Goal: Task Accomplishment & Management: Complete application form

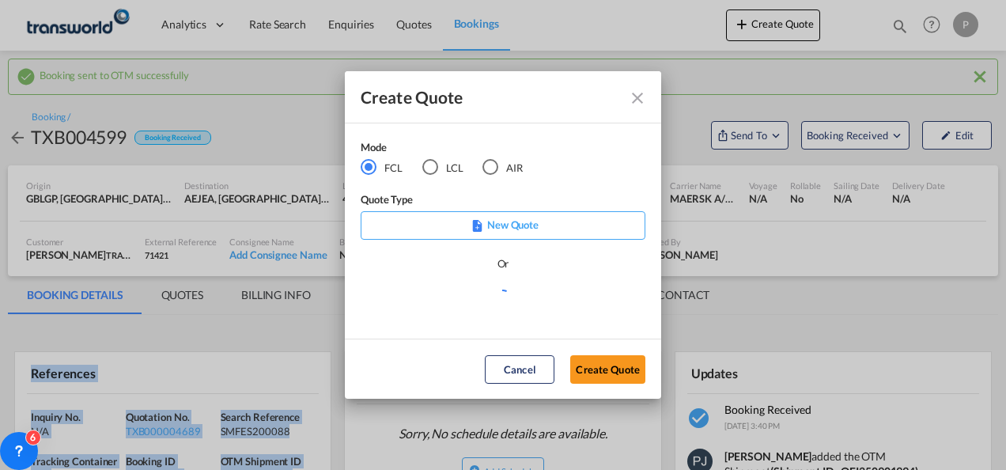
scroll to position [158, 0]
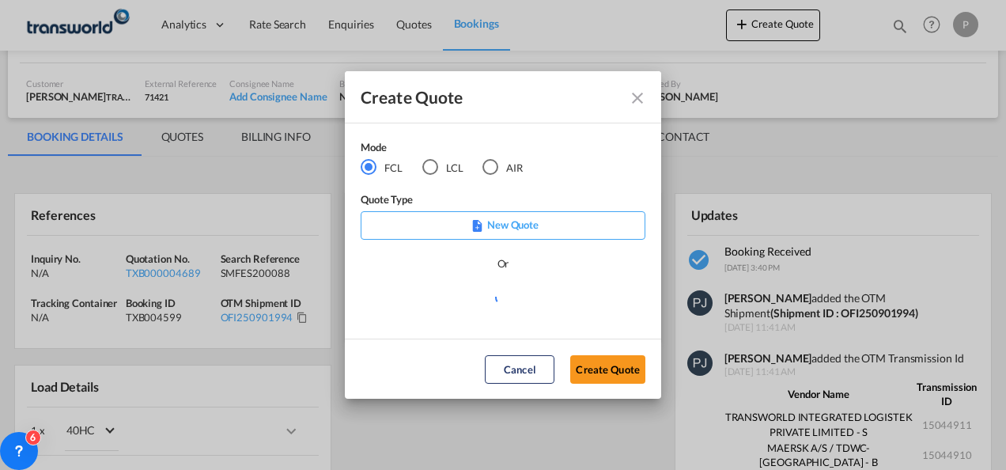
click at [490, 169] on div "AIR" at bounding box center [490, 167] width 16 height 16
click at [615, 365] on button "Create Quote" at bounding box center [607, 369] width 75 height 28
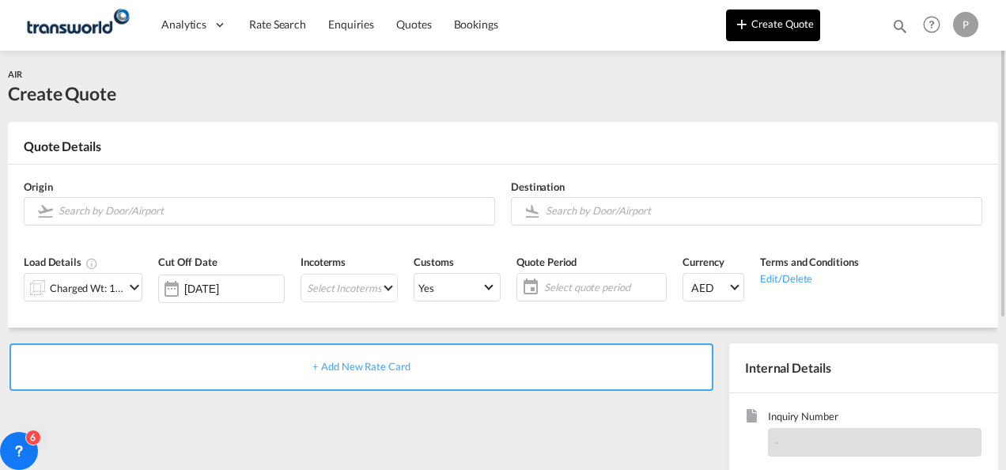
click at [771, 28] on button "Create Quote" at bounding box center [773, 25] width 94 height 32
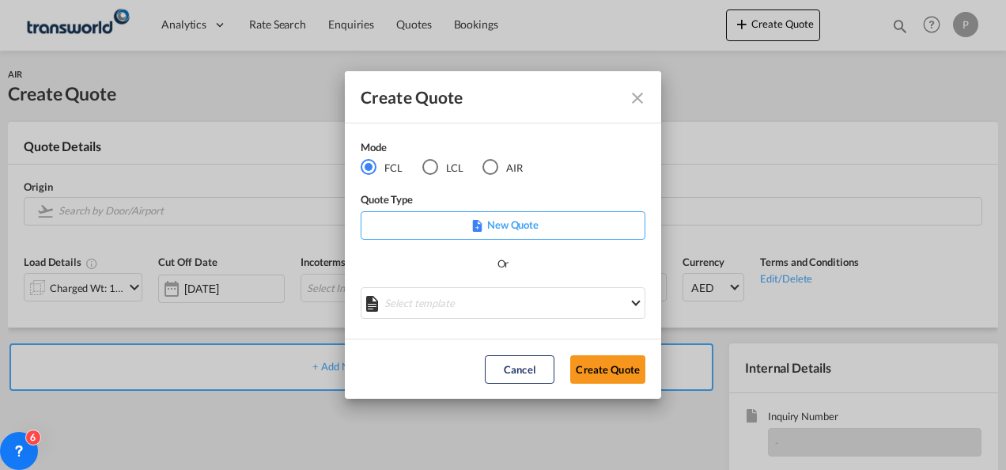
click at [491, 167] on div "AIR" at bounding box center [490, 167] width 16 height 16
click at [602, 364] on button "Create Quote" at bounding box center [607, 369] width 75 height 28
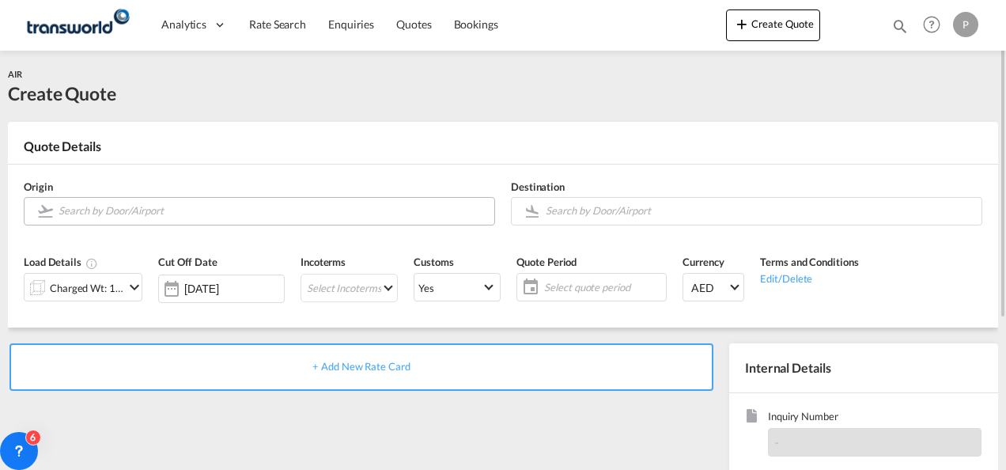
click at [186, 210] on input "Search by Door/Airport" at bounding box center [273, 211] width 428 height 28
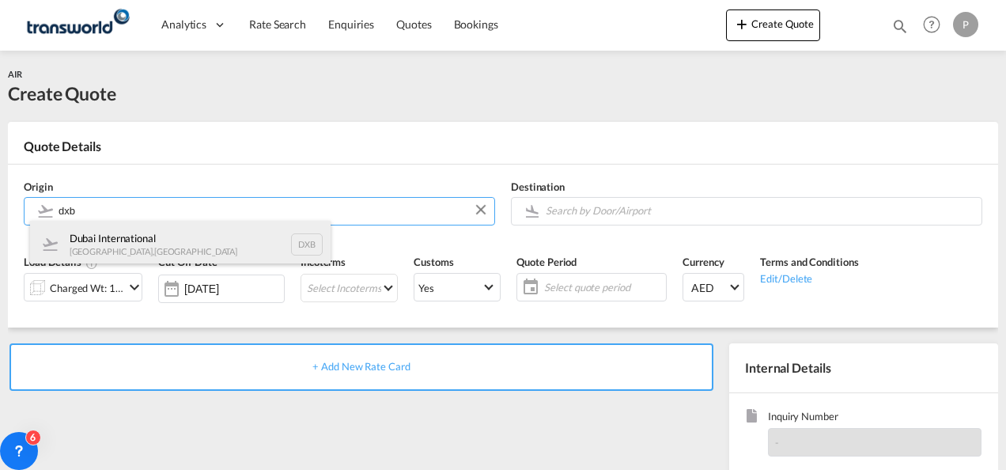
click at [187, 241] on div "Dubai International [GEOGRAPHIC_DATA] , [GEOGRAPHIC_DATA] DXB" at bounding box center [180, 244] width 300 height 47
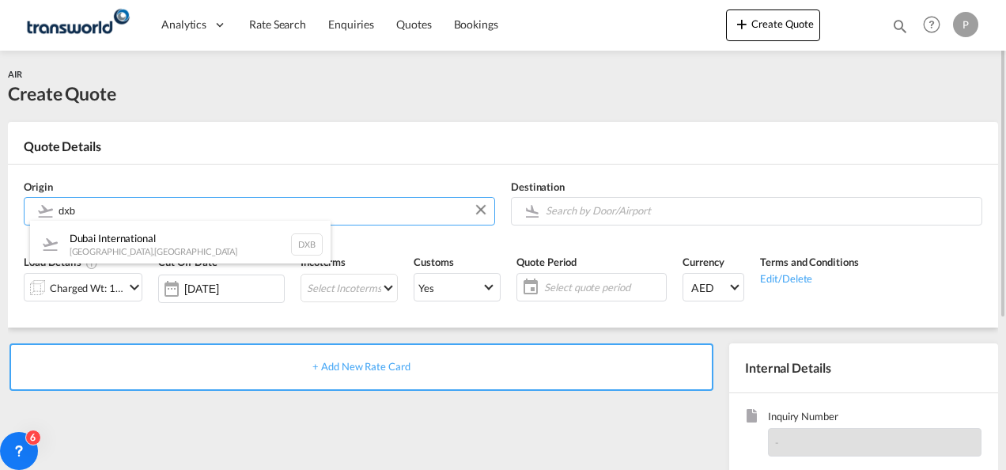
type input "Dubai International, [GEOGRAPHIC_DATA], DXB"
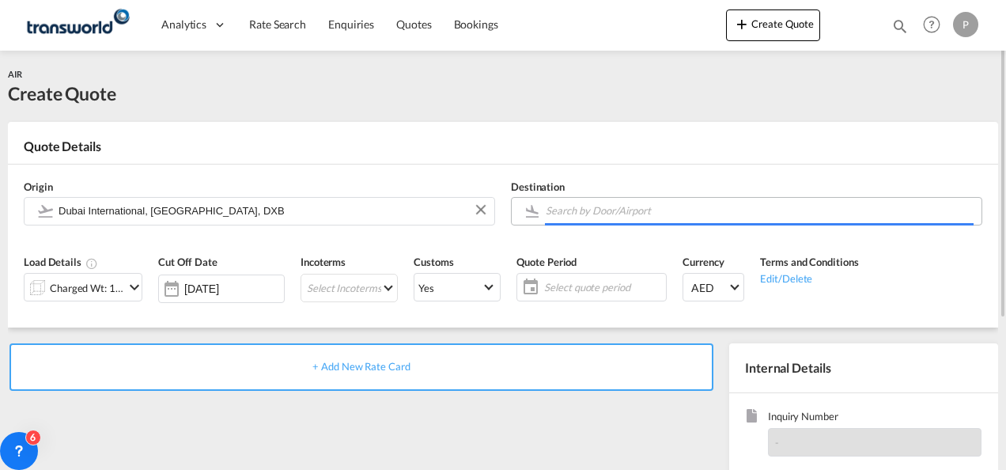
click at [604, 214] on input "Search by Door/Airport" at bounding box center [760, 211] width 428 height 28
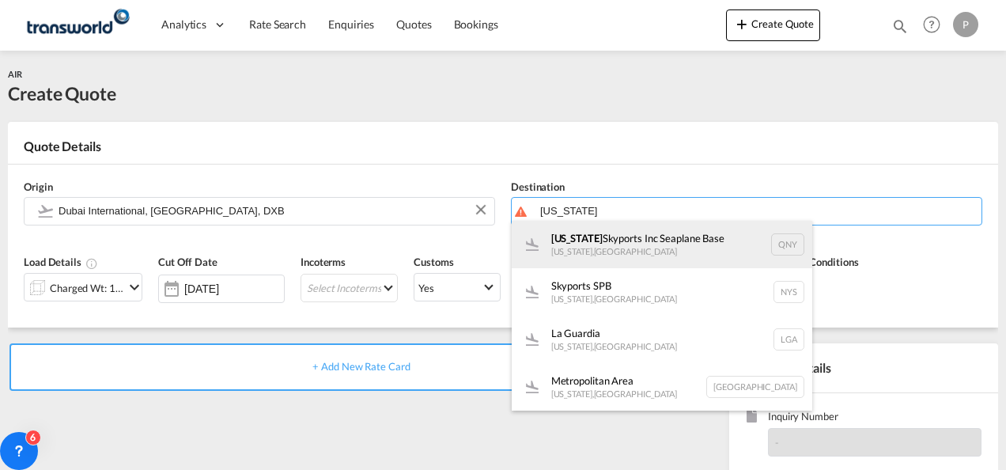
click at [661, 240] on div "[US_STATE] Skyports Inc [GEOGRAPHIC_DATA] [US_STATE] , [GEOGRAPHIC_DATA] QNY" at bounding box center [662, 244] width 300 height 47
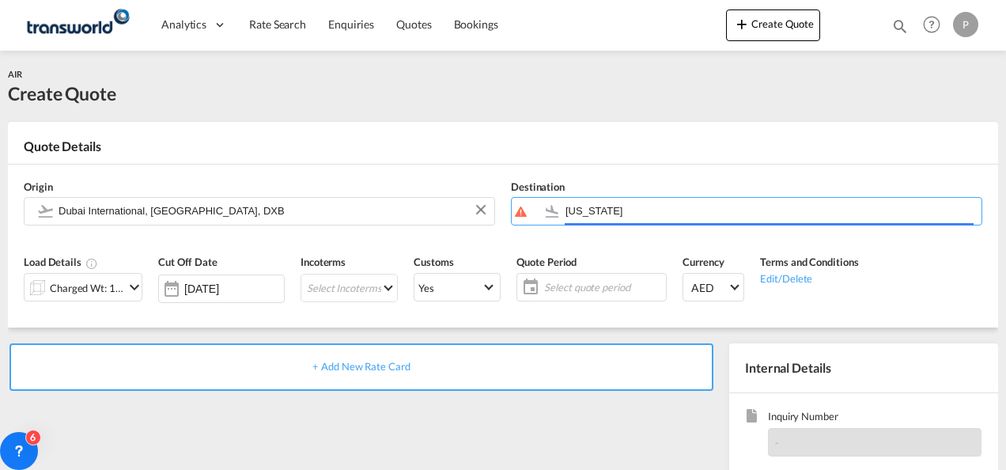
type input "[US_STATE] Skyports Inc Seaplane Base, [US_STATE], [GEOGRAPHIC_DATA]"
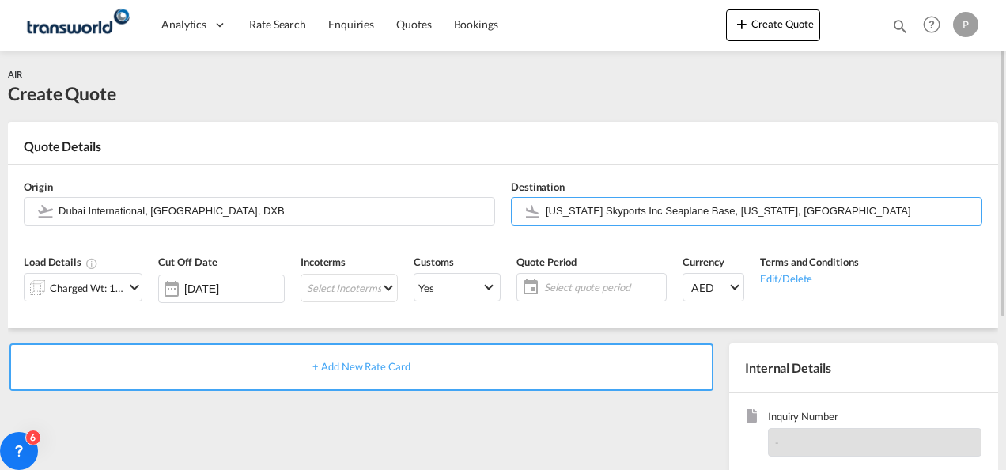
click at [127, 289] on md-icon "icon-chevron-down" at bounding box center [134, 287] width 19 height 19
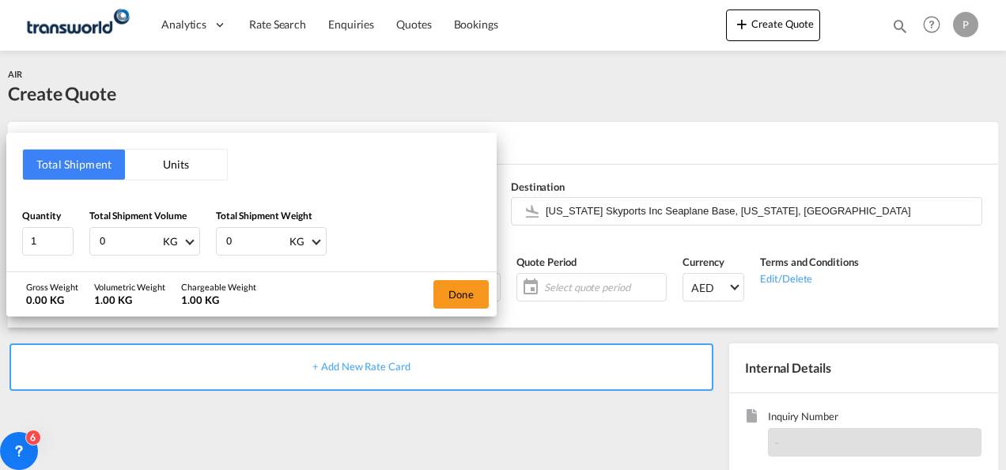
drag, startPoint x: 127, startPoint y: 242, endPoint x: -3, endPoint y: 226, distance: 130.6
click at [0, 226] on html "Analytics Dashboard Rate Search Enquiries Quotes Bookings Analytics" at bounding box center [503, 235] width 1006 height 470
type input "30"
click at [474, 288] on button "Done" at bounding box center [460, 294] width 55 height 28
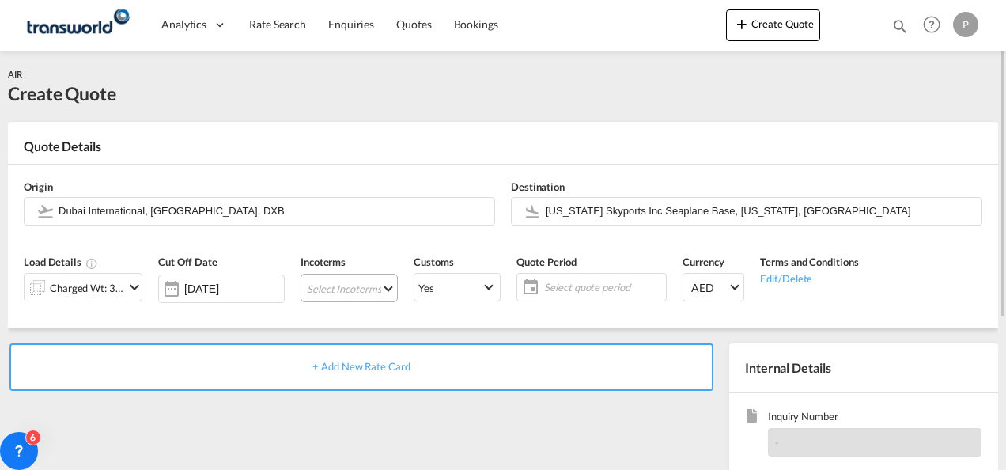
click at [338, 291] on md-select "Select Incoterms CIP - import Carriage and Insurance Paid to CIP - export Carri…" at bounding box center [348, 288] width 97 height 28
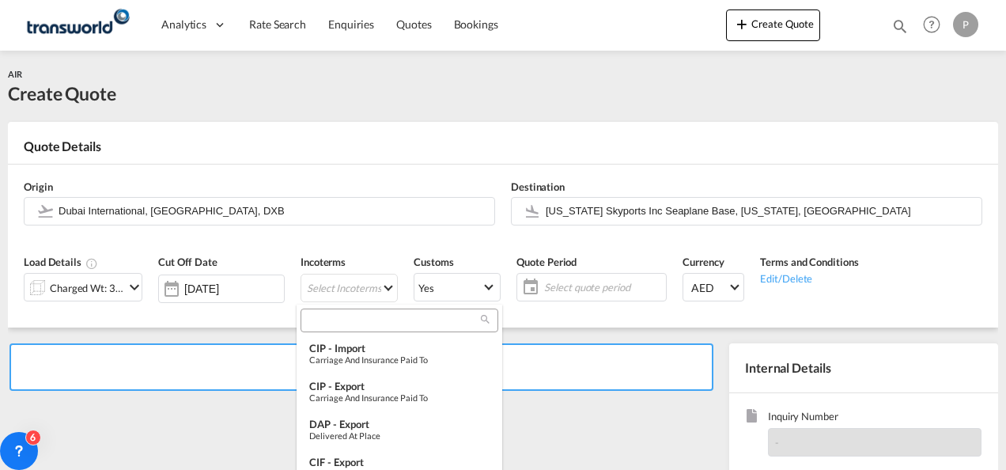
click at [351, 319] on input "search" at bounding box center [393, 320] width 176 height 14
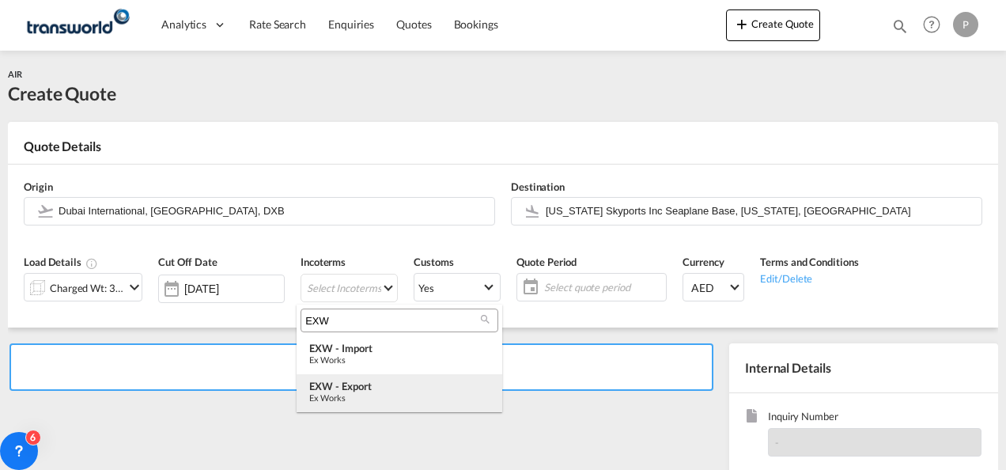
type input "EXW"
click at [365, 394] on div "Ex Works" at bounding box center [399, 397] width 180 height 10
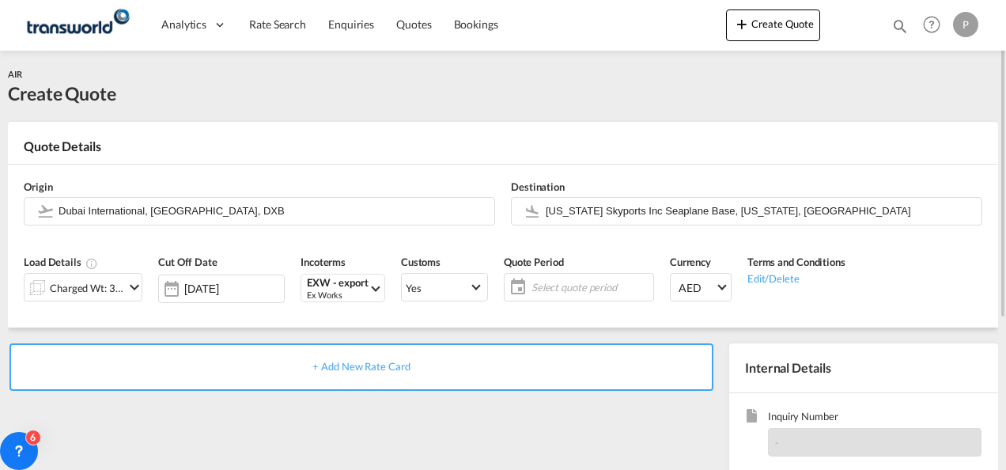
scroll to position [79, 0]
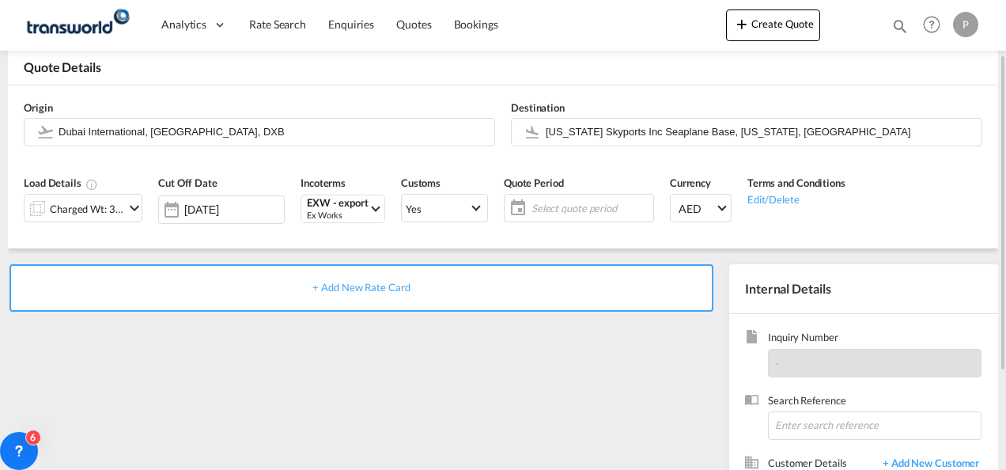
click at [566, 208] on span "Select quote period" at bounding box center [590, 208] width 118 height 14
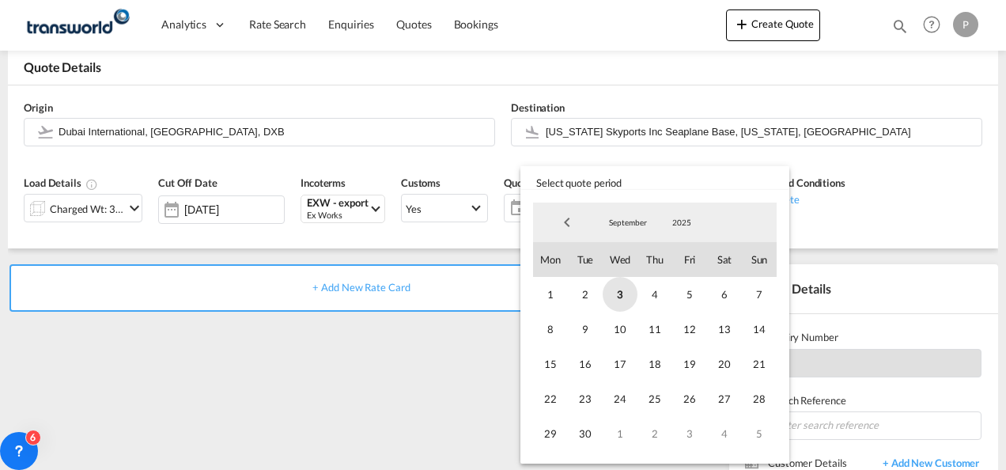
click at [623, 293] on span "3" at bounding box center [619, 294] width 35 height 35
click at [593, 435] on span "30" at bounding box center [585, 433] width 35 height 35
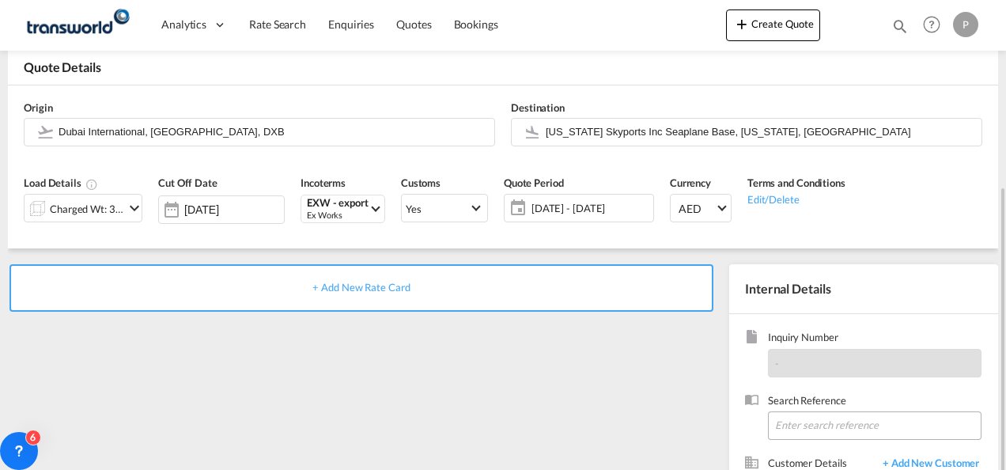
scroll to position [223, 0]
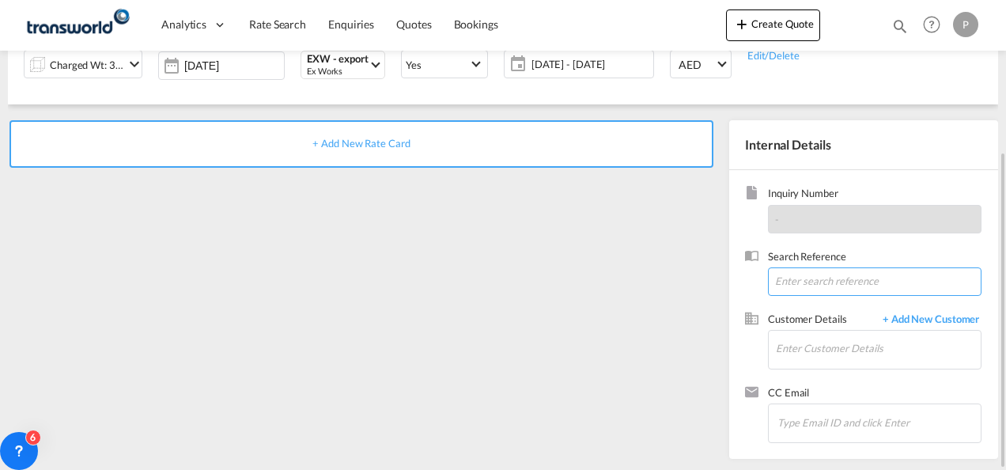
click at [810, 281] on input at bounding box center [874, 281] width 213 height 28
paste input "TWP8995"
type input "TWP8995"
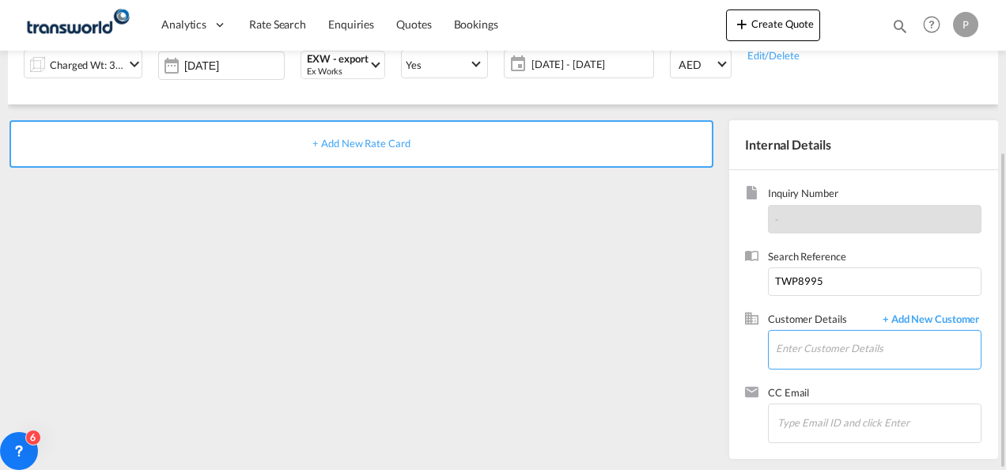
click at [806, 348] on input "Enter Customer Details" at bounding box center [878, 348] width 205 height 36
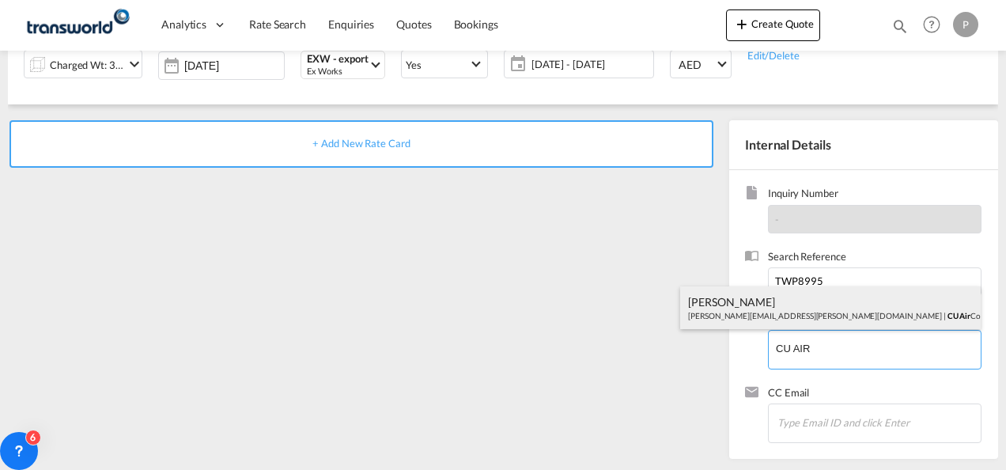
click at [780, 305] on div "[PERSON_NAME] [PERSON_NAME][EMAIL_ADDRESS][PERSON_NAME][DOMAIN_NAME] | CU Air C…" at bounding box center [830, 307] width 300 height 43
type input "CU Air Conditioning Industries LLC, [PERSON_NAME], [PERSON_NAME][EMAIL_ADDRESS]…"
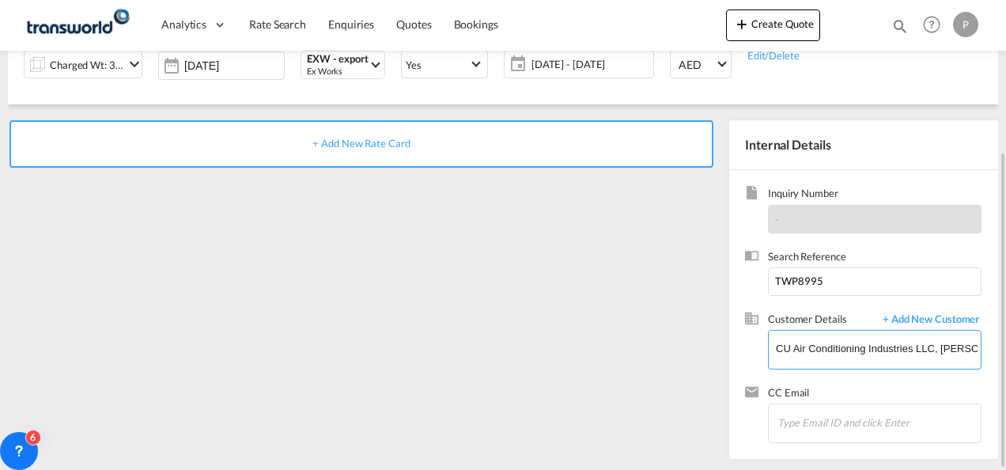
scroll to position [0, 0]
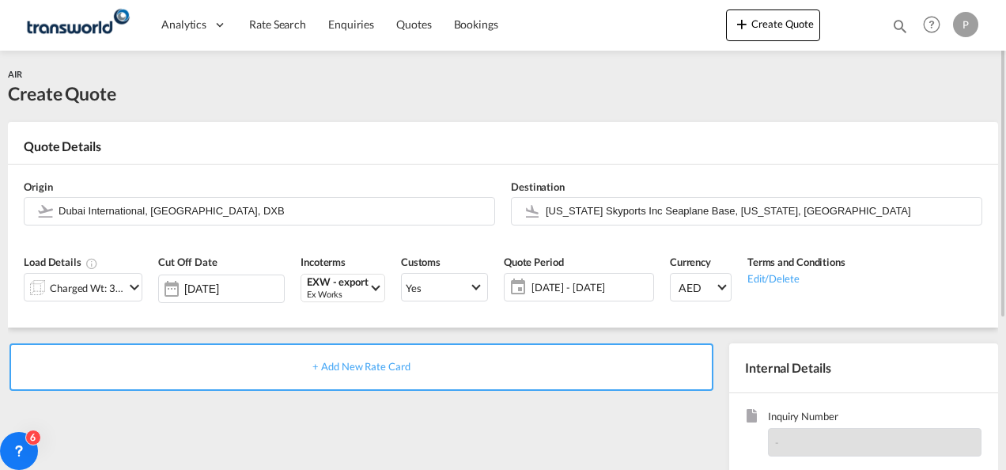
click at [383, 371] on span "+ Add New Rate Card" at bounding box center [360, 366] width 97 height 13
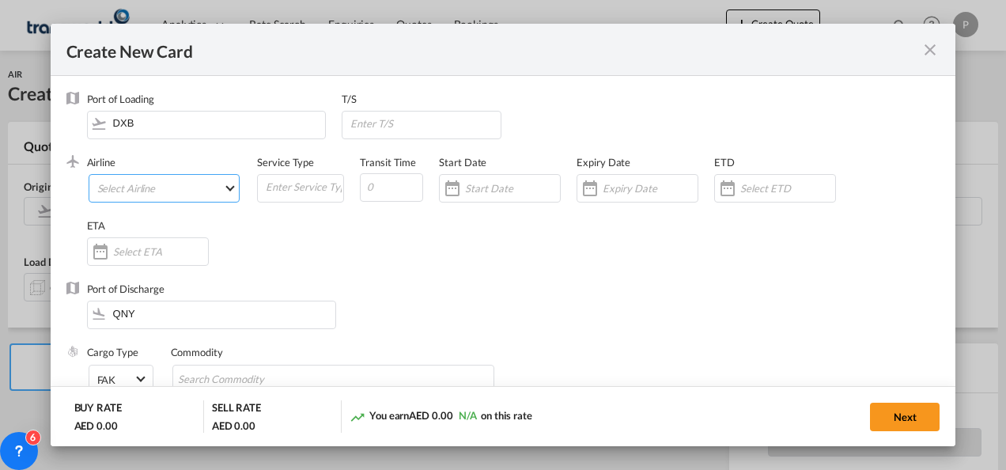
click at [169, 183] on md-select "Select Airline AIR EXPRESS S.A. (1166- / -) CMA CGM Air Cargo (1140-2C / -) DDW…" at bounding box center [165, 188] width 152 height 28
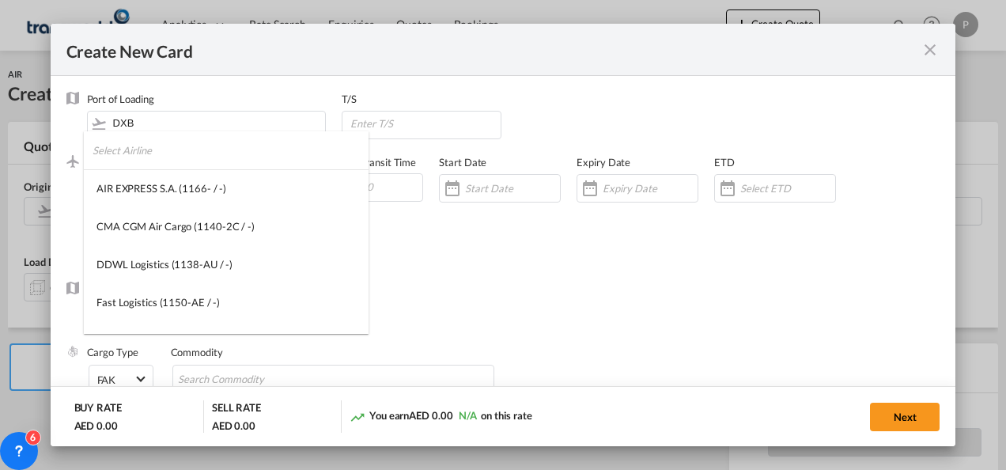
click at [163, 157] on input "search" at bounding box center [231, 150] width 276 height 38
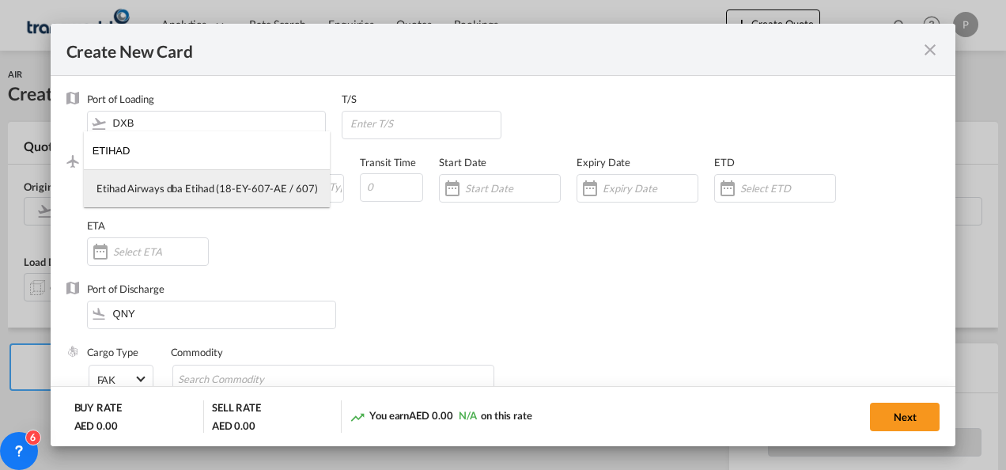
type input "ETIHAD"
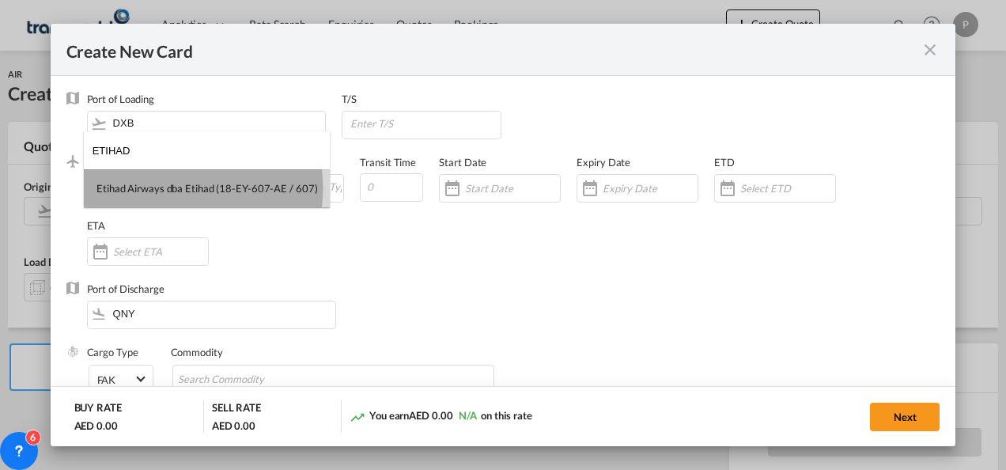
click at [176, 188] on div "Etihad Airways dba Etihad (18-EY-607-AE / 607)" at bounding box center [206, 188] width 221 height 14
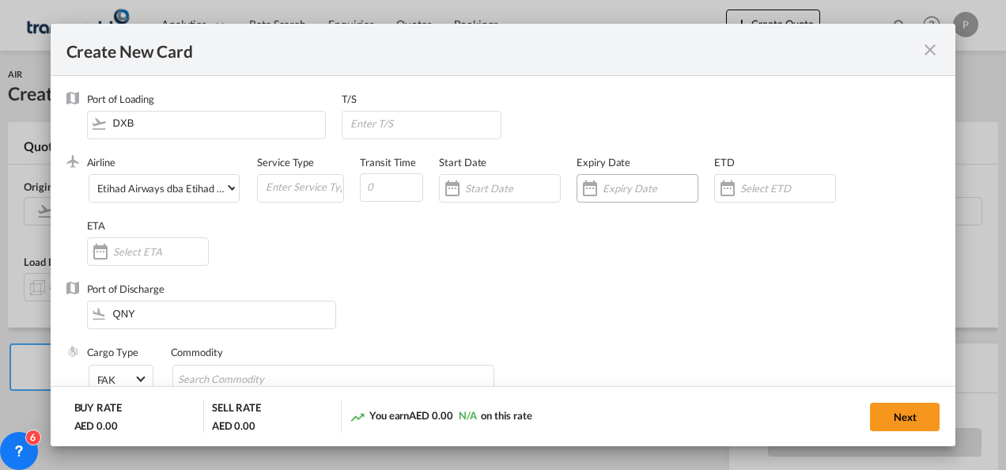
click at [621, 188] on input "Create New Card ..." at bounding box center [649, 188] width 95 height 13
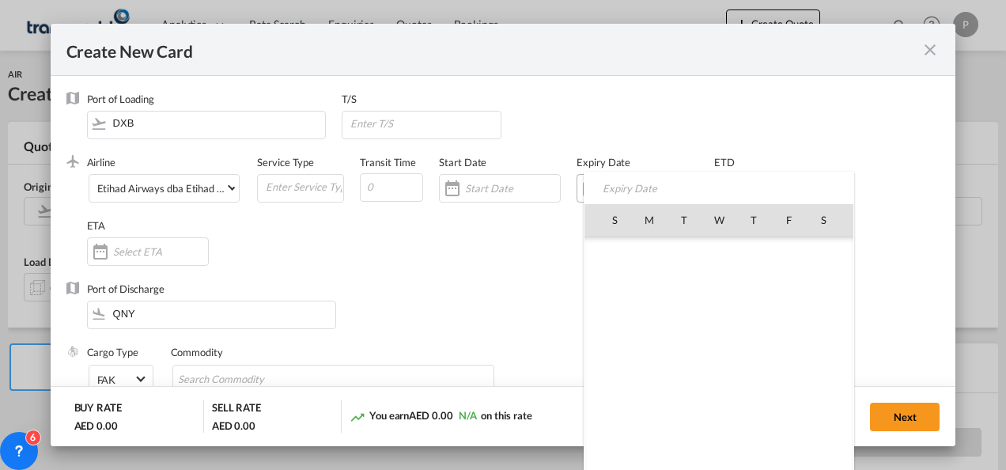
scroll to position [366234, 0]
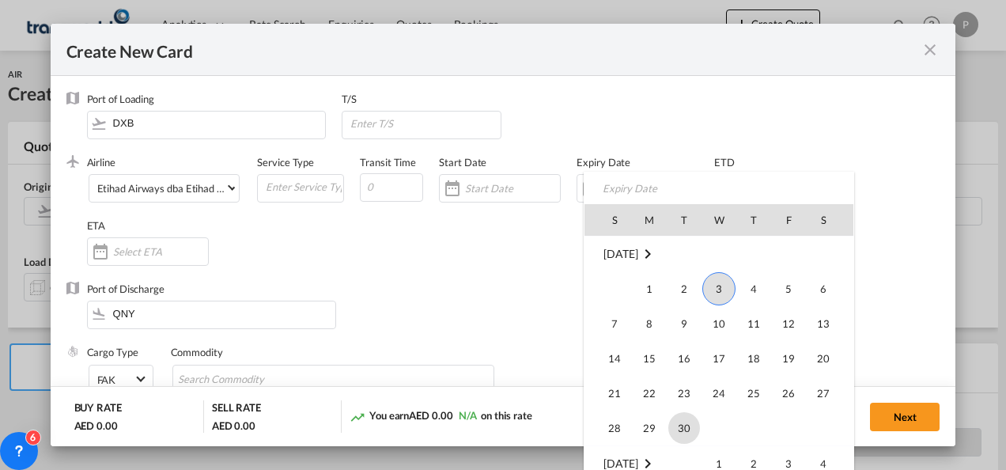
click at [684, 428] on span "30" at bounding box center [684, 428] width 32 height 32
type input "[DATE]"
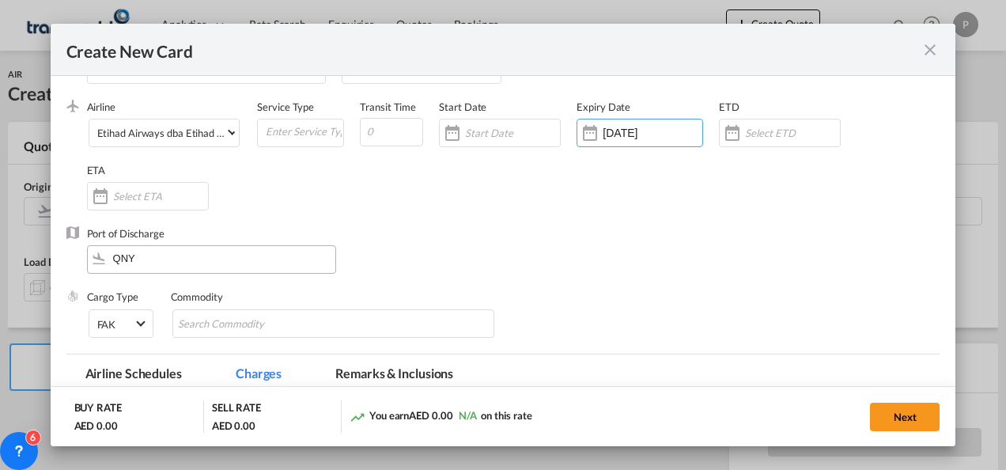
scroll to position [79, 0]
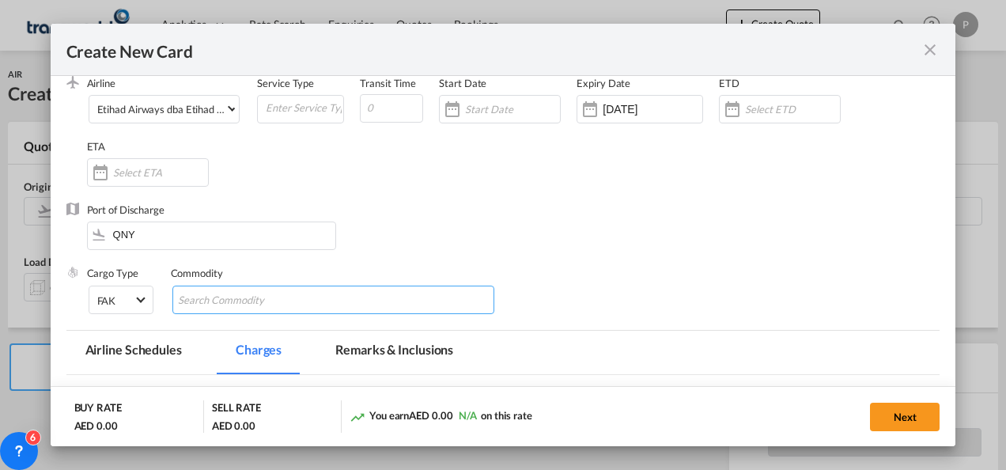
click at [238, 297] on input "Chips input." at bounding box center [250, 300] width 145 height 25
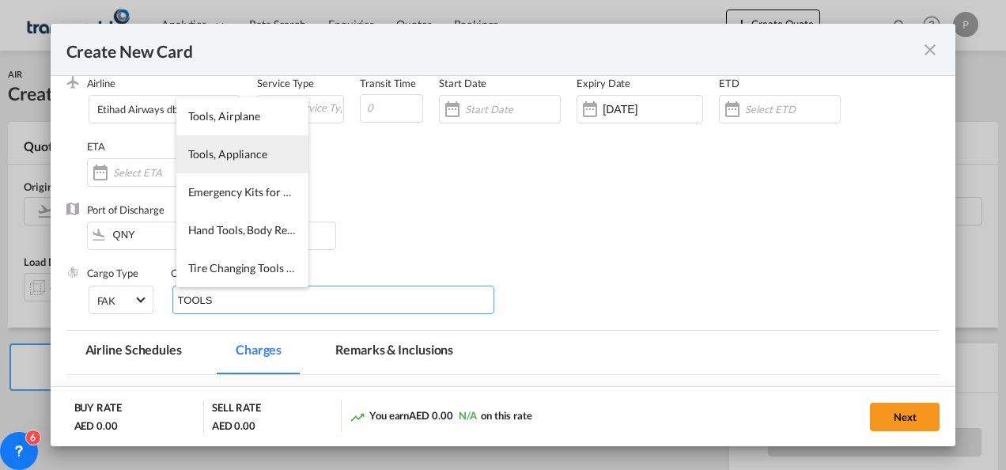
type input "TOOLS"
click at [226, 154] on span "Tools, Appliance" at bounding box center [227, 153] width 79 height 13
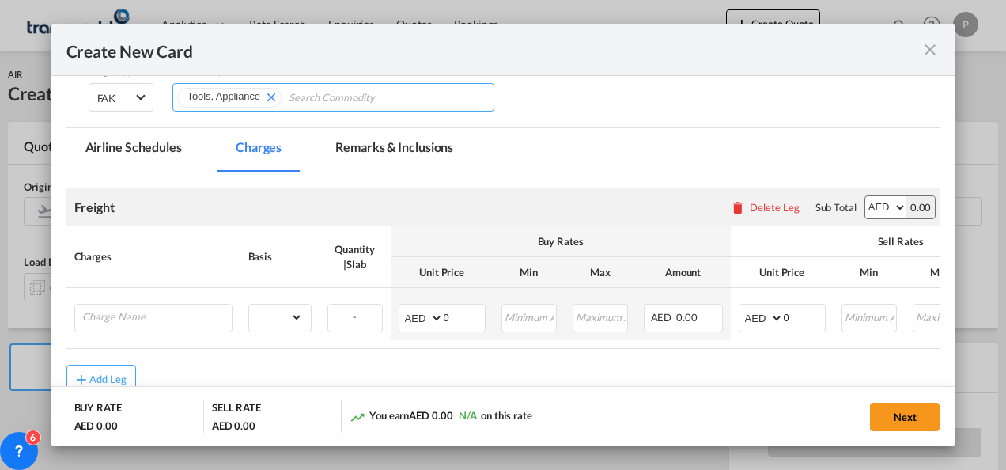
scroll to position [316, 0]
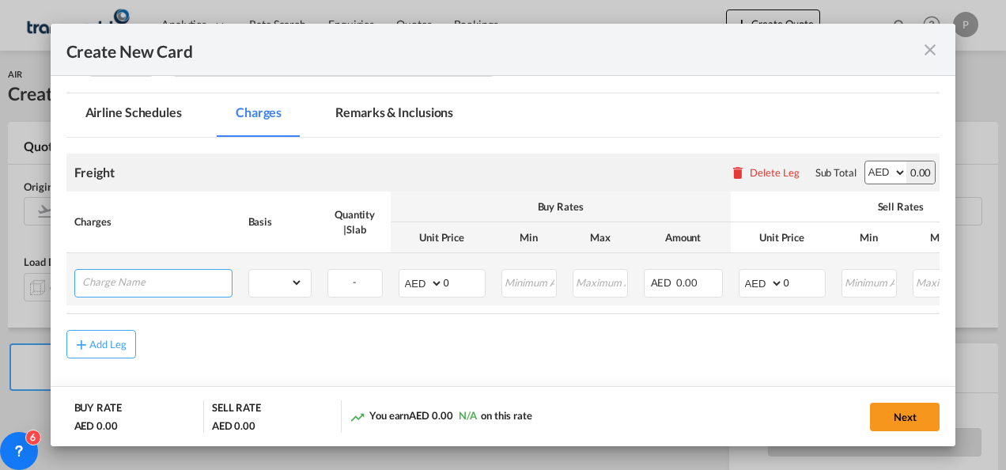
click at [159, 286] on input "Charge Name" at bounding box center [156, 282] width 149 height 24
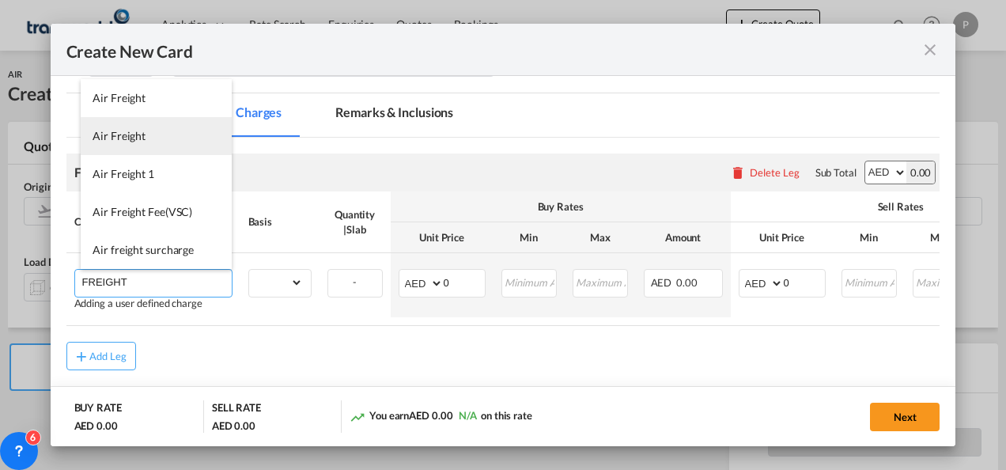
click at [126, 142] on li "Air Freight" at bounding box center [156, 136] width 151 height 38
type input "Air Freight"
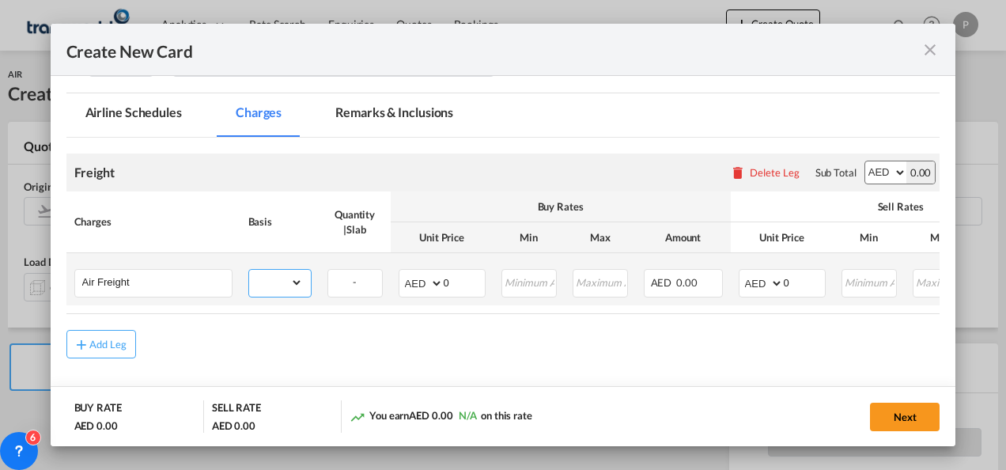
click at [299, 281] on select "gross_weight volumetric_weight per_shipment per_bl per_km % on air freight per_…" at bounding box center [276, 282] width 54 height 25
select select "per_shipment"
click at [249, 270] on select "gross_weight volumetric_weight per_shipment per_bl per_km % on air freight per_…" at bounding box center [276, 282] width 54 height 25
click at [460, 281] on input "0" at bounding box center [464, 282] width 41 height 24
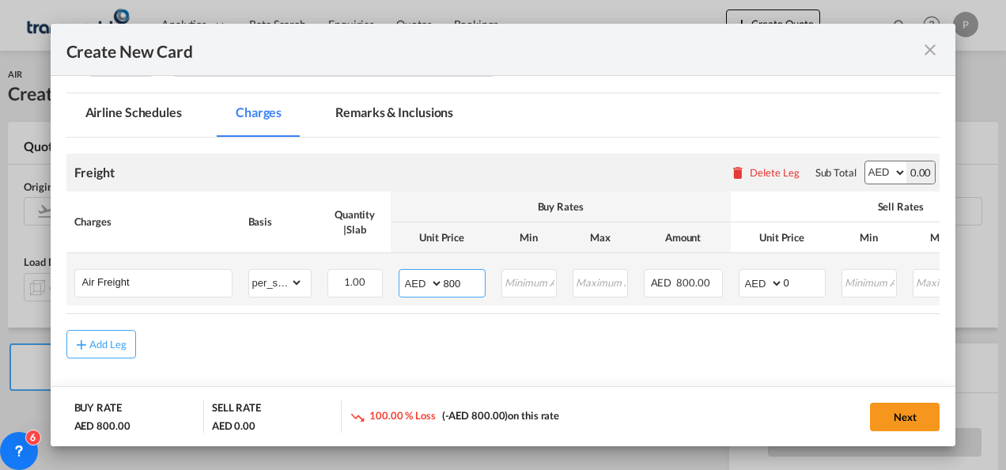
type input "800"
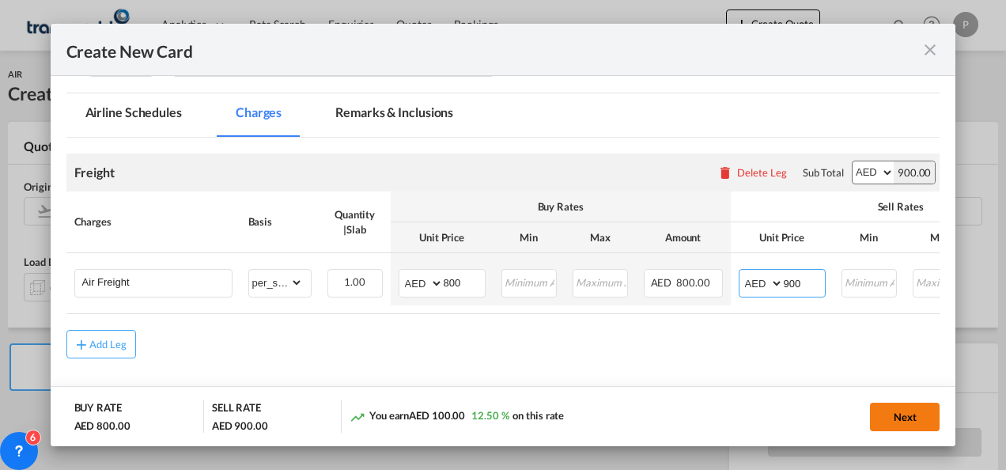
type input "900"
click at [912, 416] on button "Next" at bounding box center [905, 416] width 70 height 28
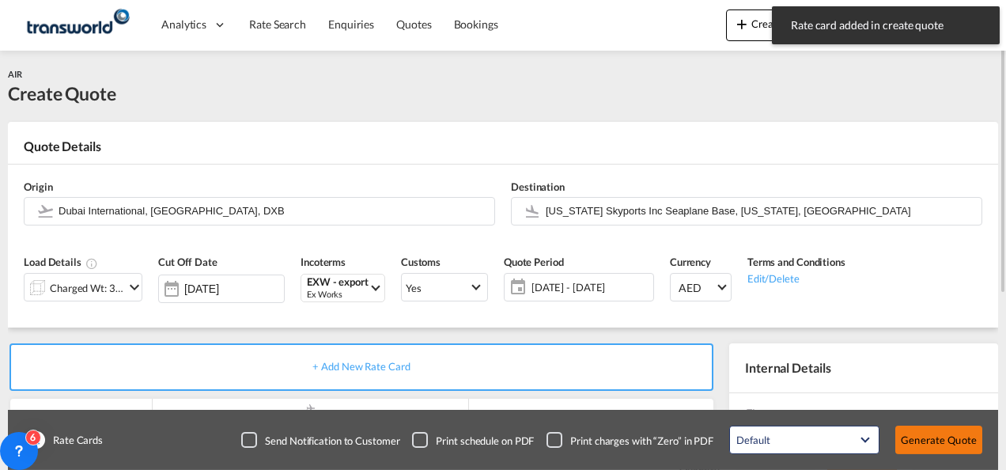
click at [933, 438] on button "Generate Quote" at bounding box center [938, 439] width 87 height 28
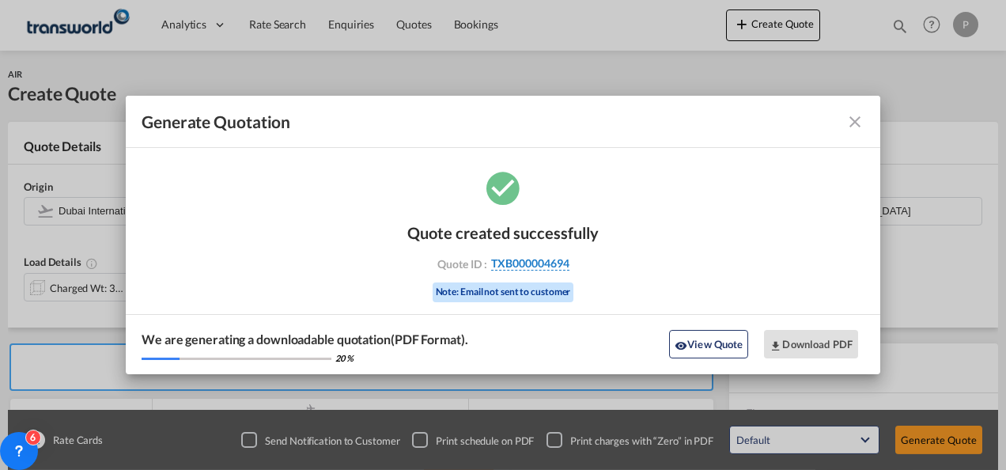
click at [534, 263] on span "TXB000004694" at bounding box center [530, 263] width 78 height 14
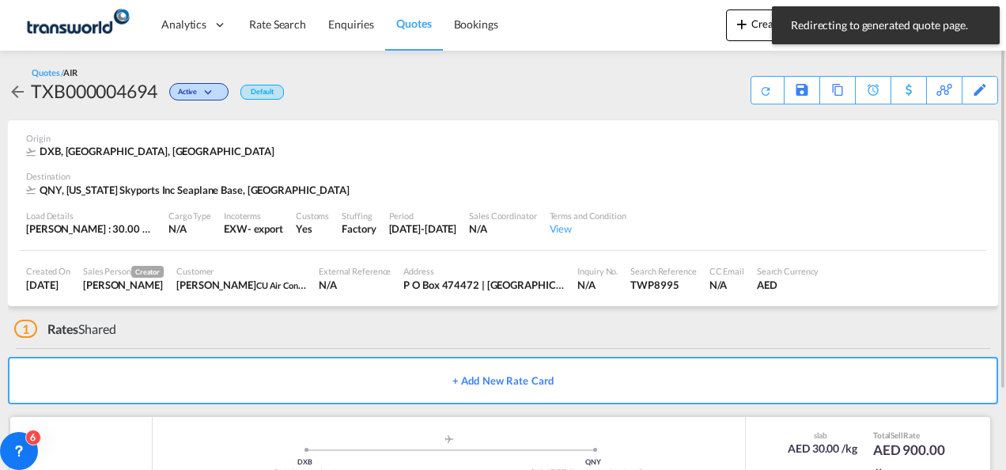
scroll to position [96, 0]
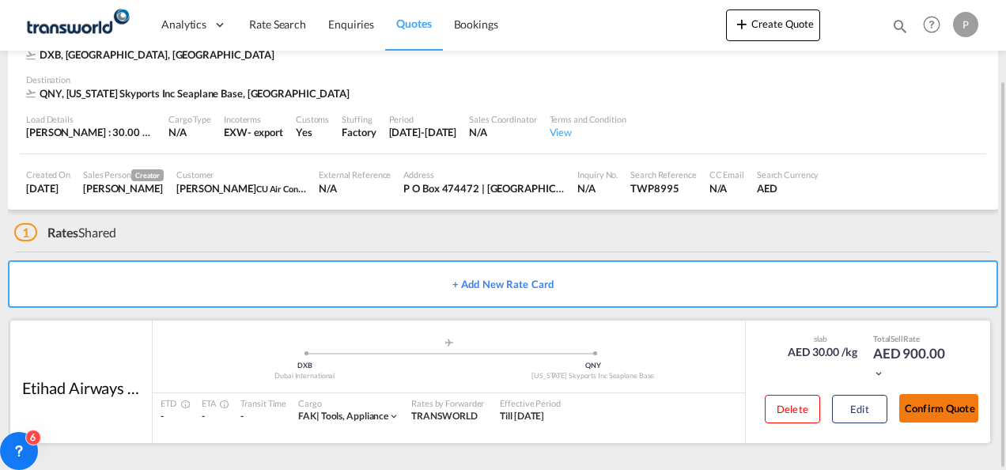
click at [941, 416] on button "Confirm Quote" at bounding box center [938, 408] width 79 height 28
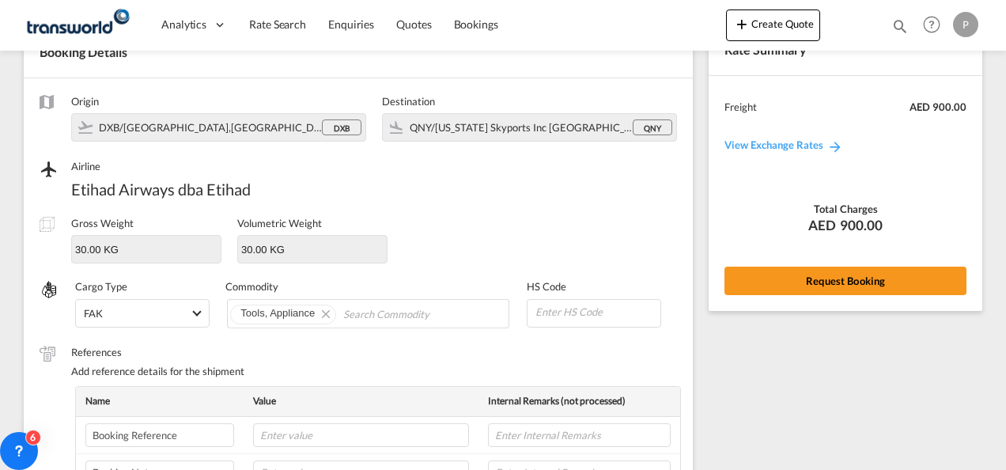
scroll to position [587, 0]
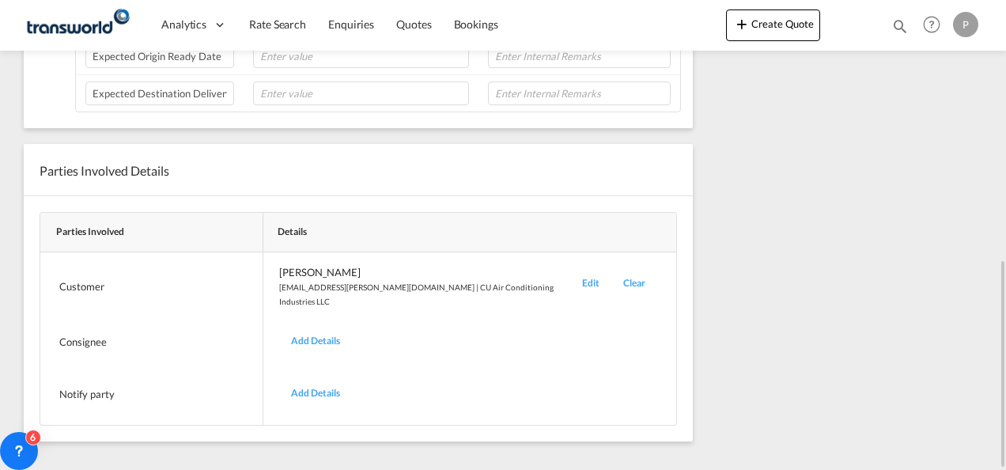
click at [580, 278] on div "Edit" at bounding box center [590, 286] width 41 height 43
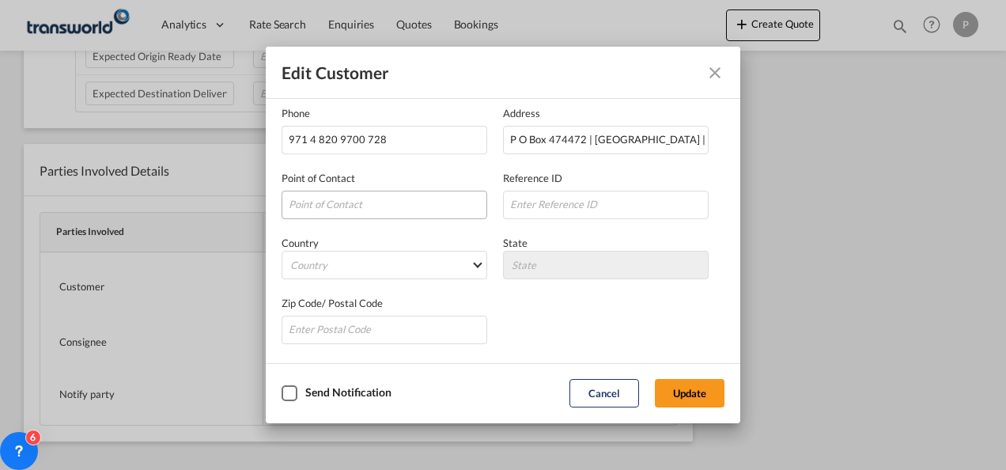
scroll to position [0, 0]
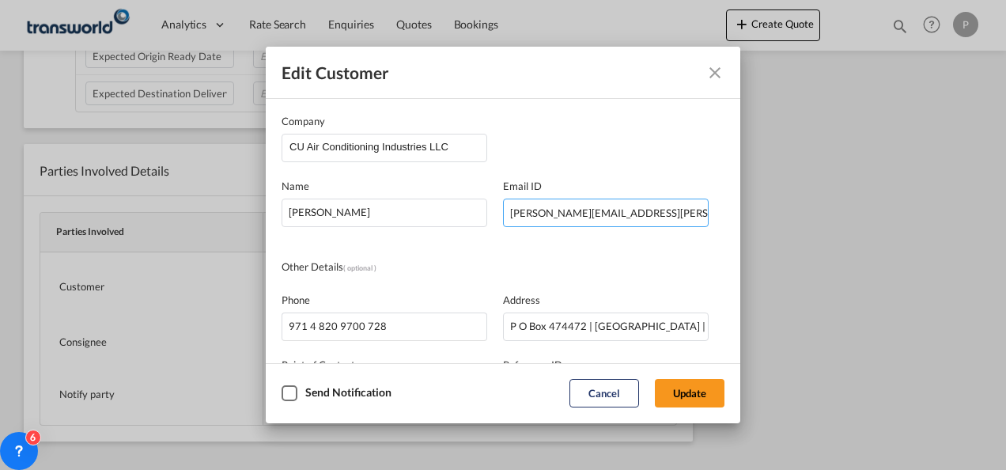
drag, startPoint x: 505, startPoint y: 214, endPoint x: 817, endPoint y: 240, distance: 312.6
click at [817, 240] on div "Edit Customer Company CU Air Conditioning Industries LLC Name [PERSON_NAME] Ema…" at bounding box center [503, 235] width 1006 height 470
click at [455, 145] on input "CU Air Conditioning Industries LLC" at bounding box center [387, 146] width 197 height 24
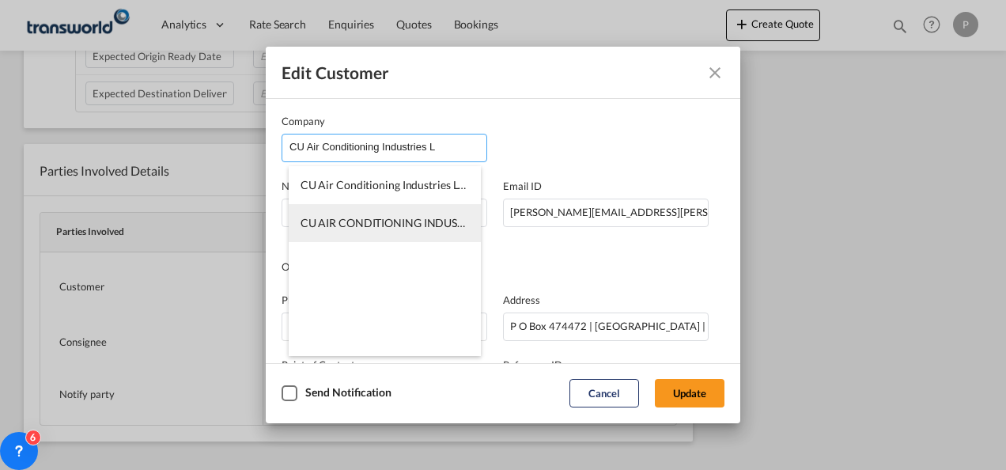
click at [408, 225] on span "CU AIR CONDITIONING INDUSTRIES LLC-TDWC-[GEOGRAPHIC_DATA]" at bounding box center [478, 222] width 356 height 13
type input "CU AIR CONDITIONING INDUSTRIES LLC-TDWC-[GEOGRAPHIC_DATA]"
type input "564010769"
type input "1818459"
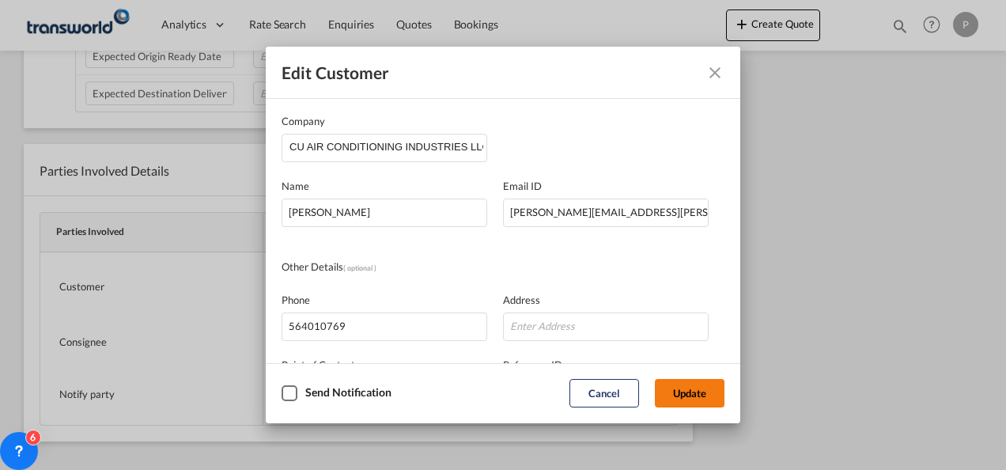
click at [685, 394] on button "Update" at bounding box center [690, 393] width 70 height 28
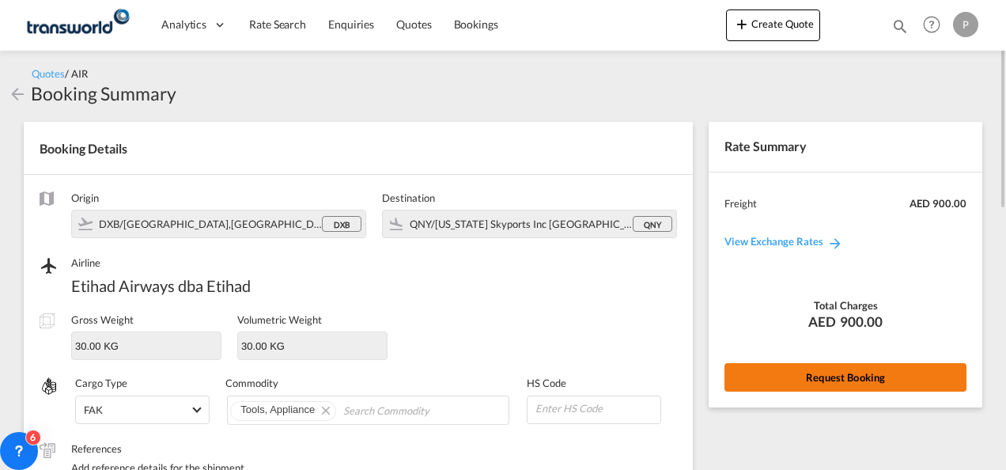
click at [868, 376] on button "Request Booking" at bounding box center [845, 377] width 242 height 28
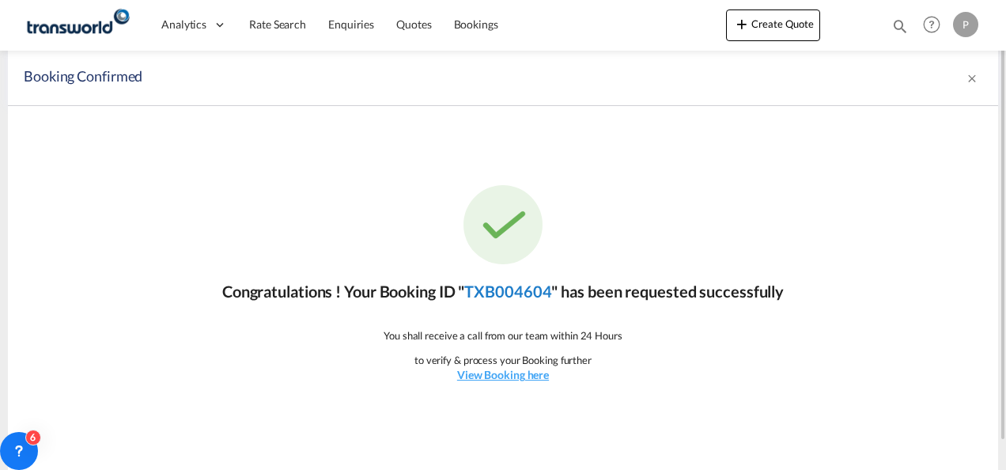
click at [515, 288] on link "TXB004604" at bounding box center [507, 290] width 87 height 19
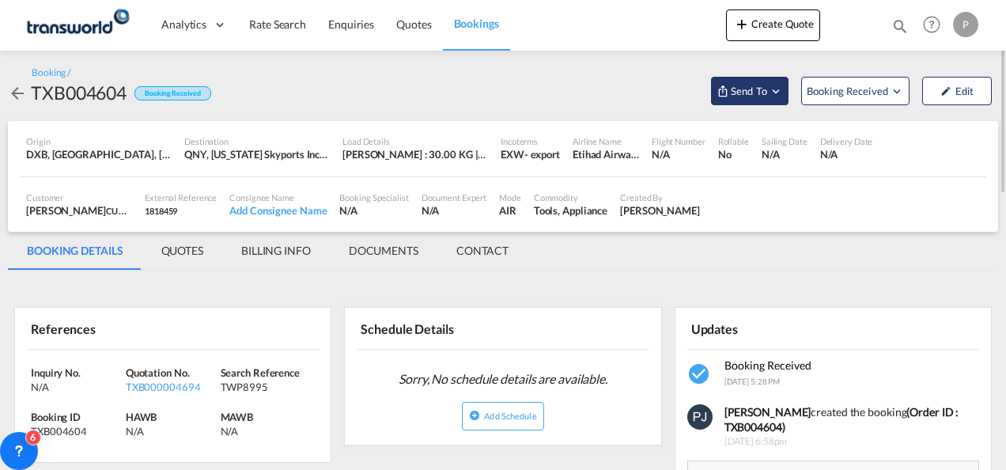
click at [775, 95] on md-icon "Open demo menu" at bounding box center [775, 91] width 14 height 14
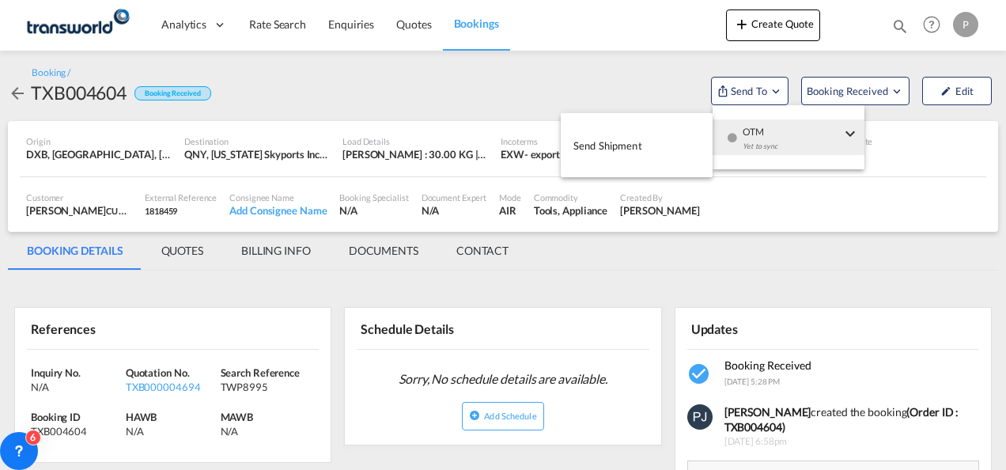
click at [628, 144] on span "Send Shipment" at bounding box center [607, 145] width 69 height 25
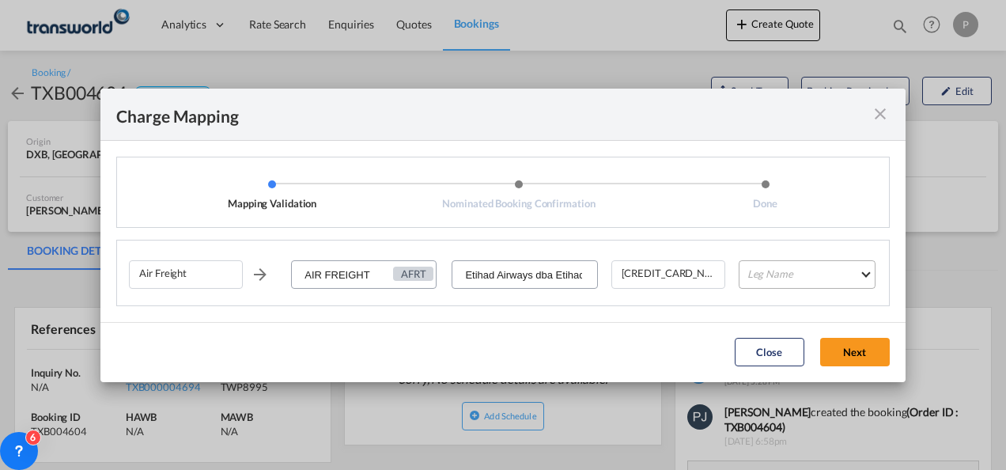
click at [780, 277] on md-select "Leg Name HANDLING ORIGIN HANDLING DESTINATION OTHERS TL PICK UP CUSTOMS ORIGIN …" at bounding box center [806, 274] width 137 height 28
type md-option "HANDLING ORIGIN"
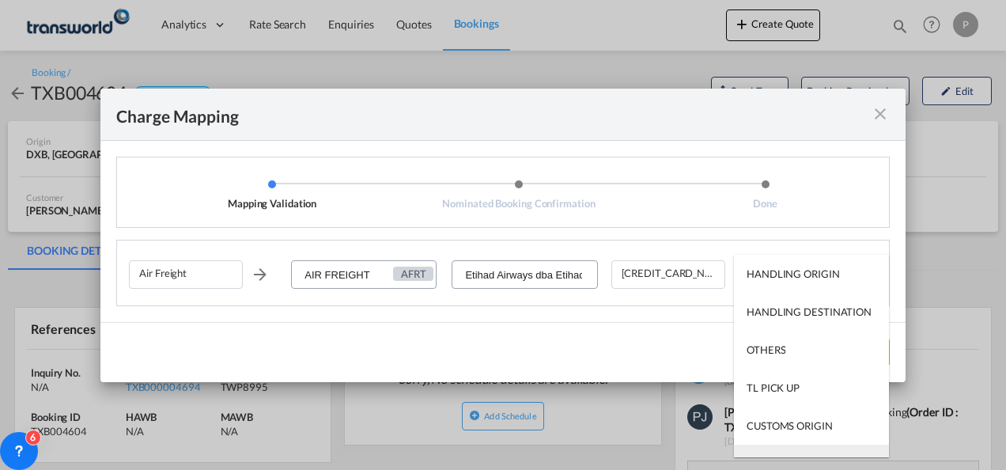
type md-option "AIR"
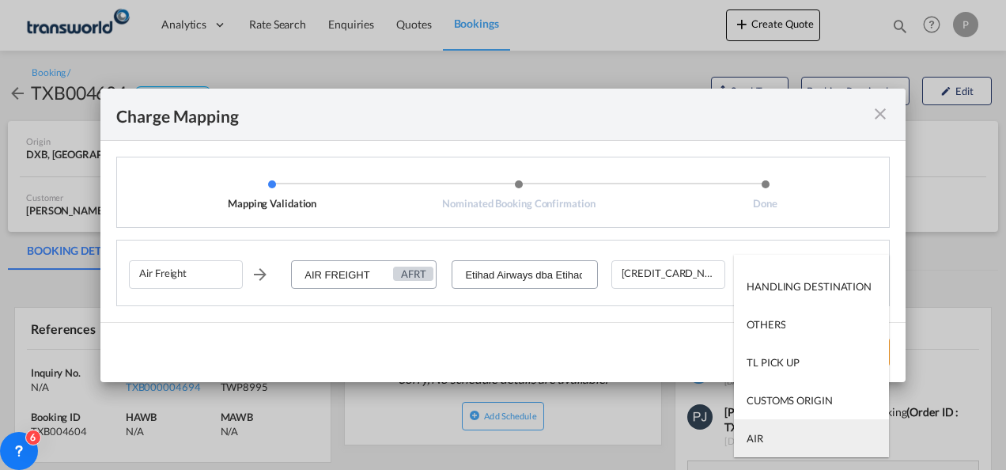
click at [779, 436] on md-option "AIR" at bounding box center [811, 438] width 155 height 38
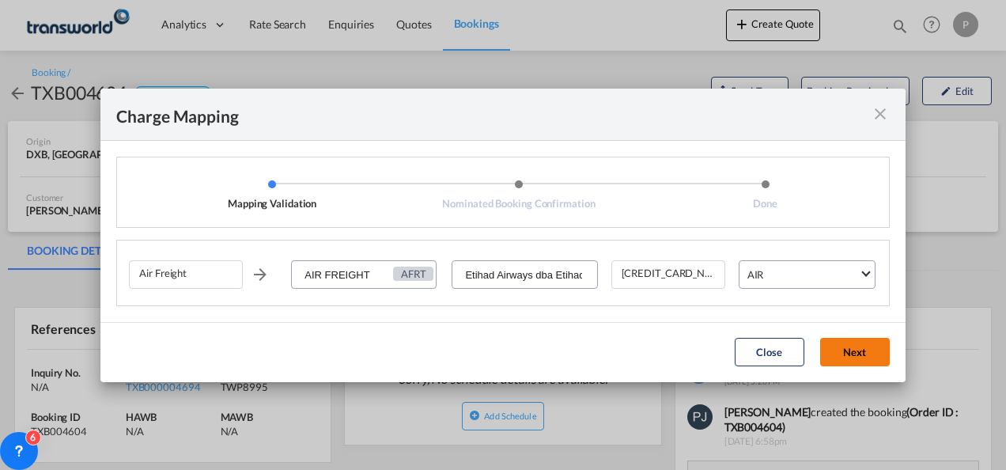
click at [850, 349] on button "Next" at bounding box center [855, 352] width 70 height 28
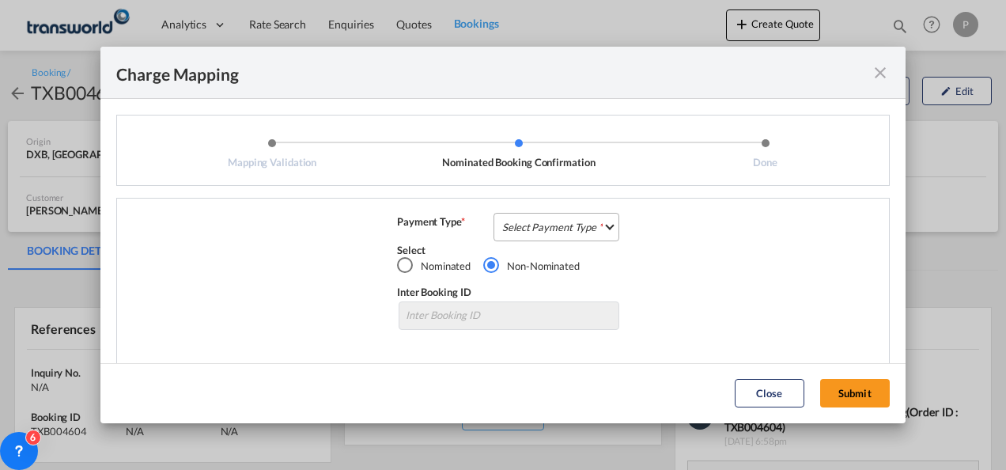
click at [524, 221] on md-select "Select Payment Type COLLECT PREPAID" at bounding box center [556, 227] width 126 height 28
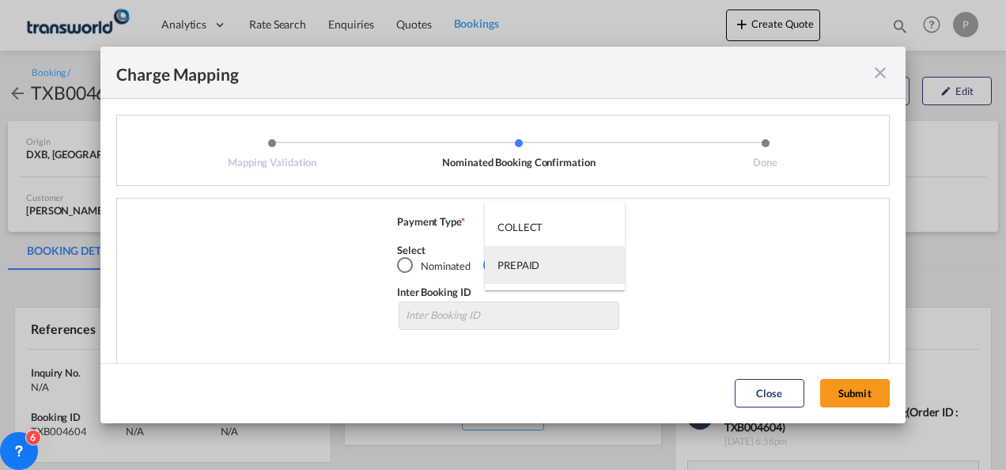
click at [522, 258] on div "PREPAID" at bounding box center [518, 265] width 42 height 14
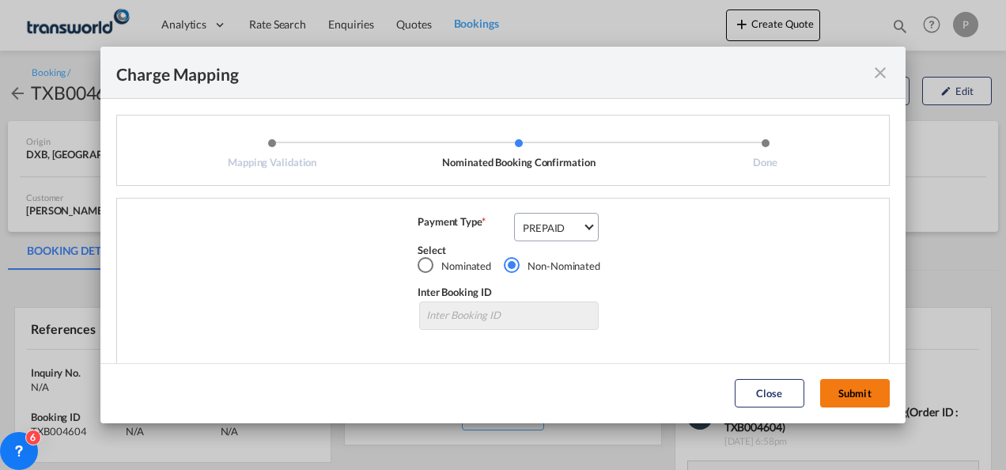
click at [855, 390] on button "Submit" at bounding box center [855, 393] width 70 height 28
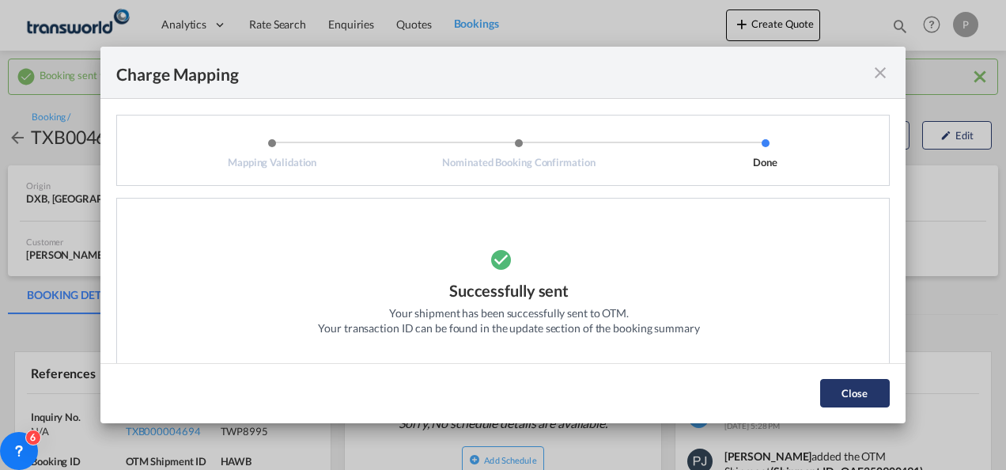
click at [860, 387] on button "Close" at bounding box center [855, 393] width 70 height 28
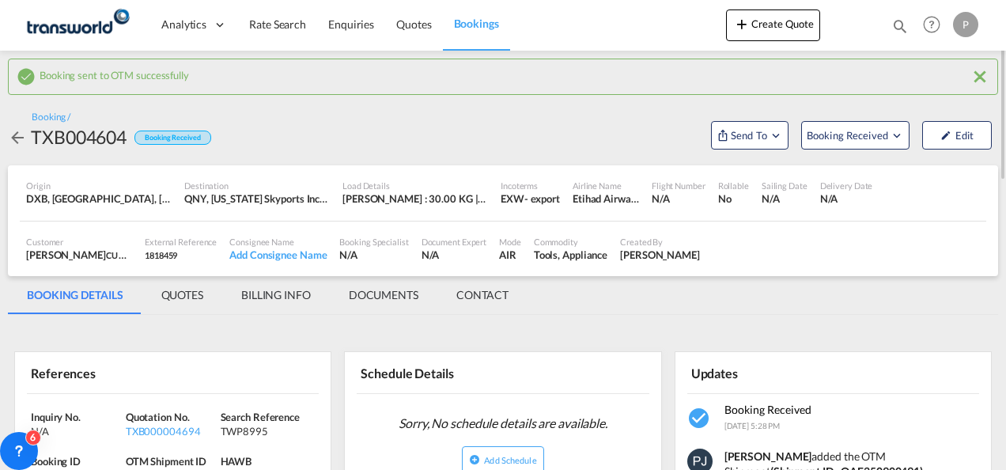
scroll to position [158, 0]
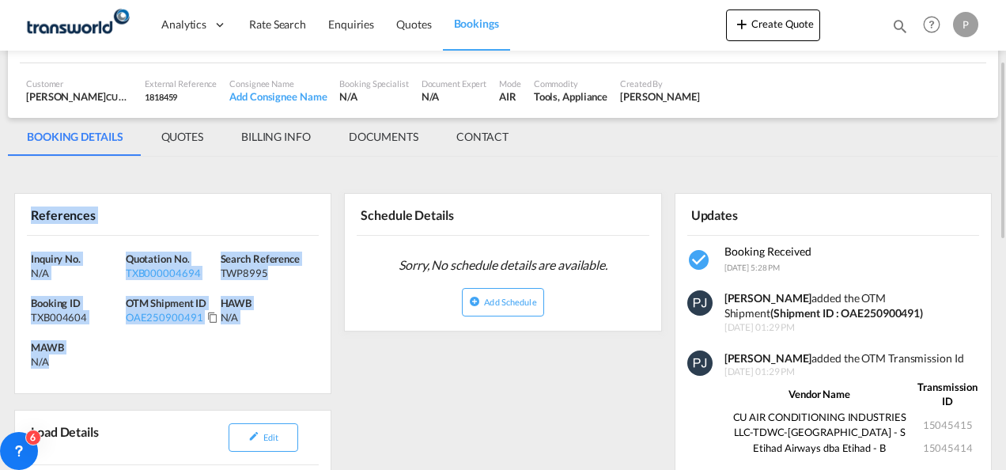
drag, startPoint x: 30, startPoint y: 215, endPoint x: 149, endPoint y: 378, distance: 201.5
click at [149, 378] on div "References Inquiry No. N/A Quotation No. TXB000004694 Search Reference TWP8995 …" at bounding box center [172, 293] width 317 height 201
copy div "References Inquiry No. N/A Quotation No. TXB000004694 Search Reference TWP8995 …"
